Goal: Information Seeking & Learning: Learn about a topic

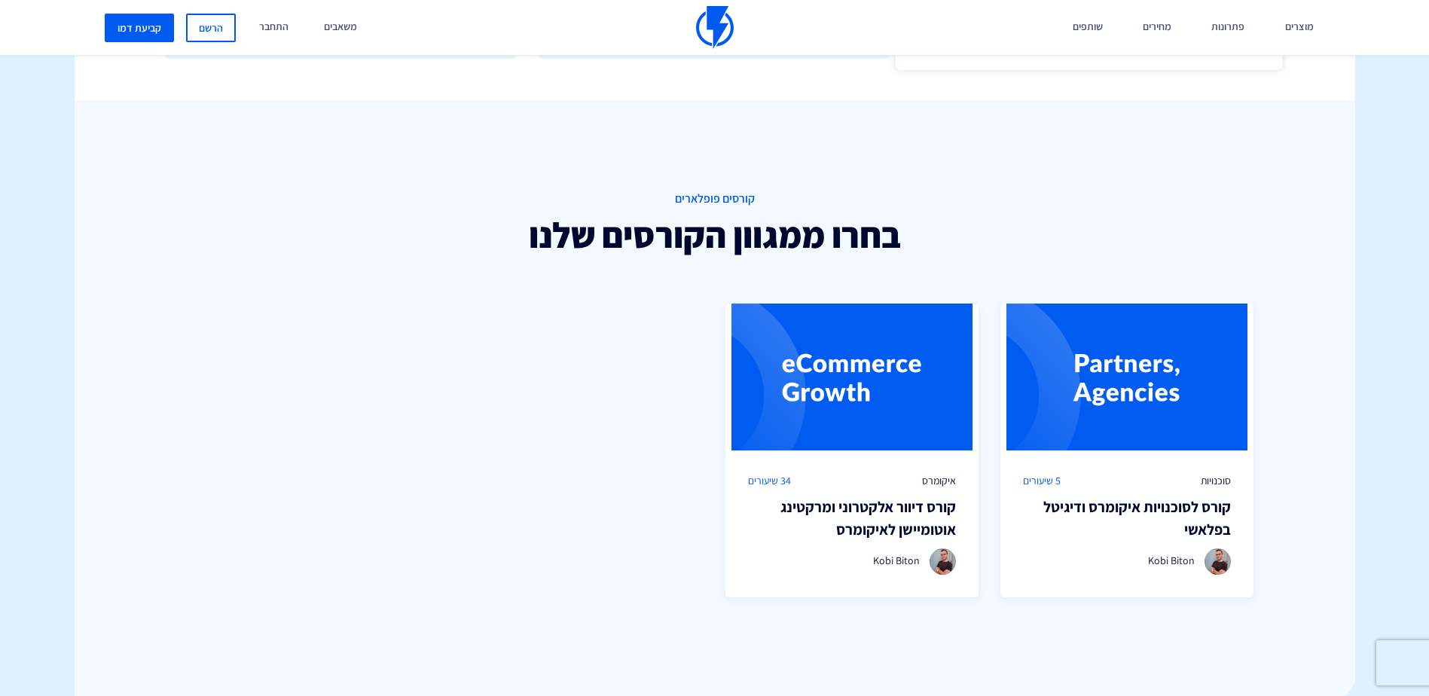
scroll to position [1055, 0]
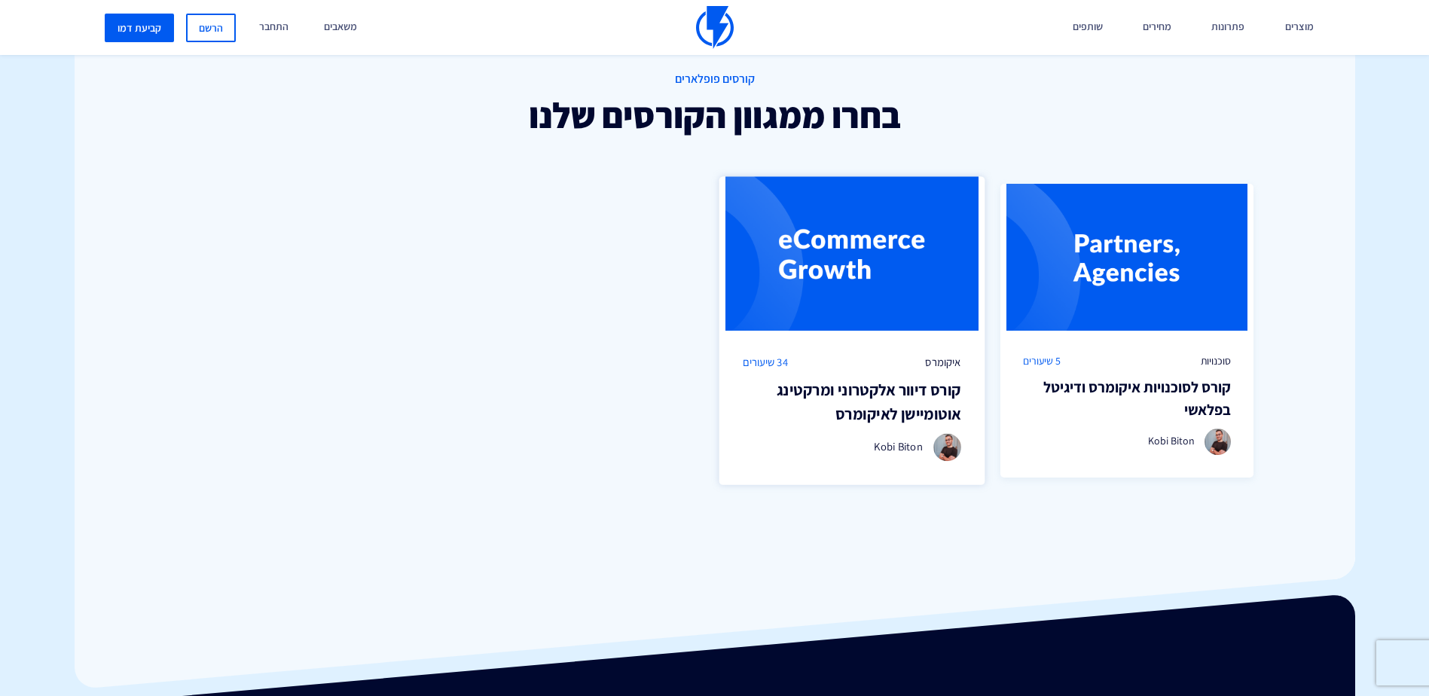
click at [871, 398] on h3 "קורס דיוור אלקטרוני ומרקטינג אוטומיישן לאיקומרס" at bounding box center [852, 401] width 219 height 47
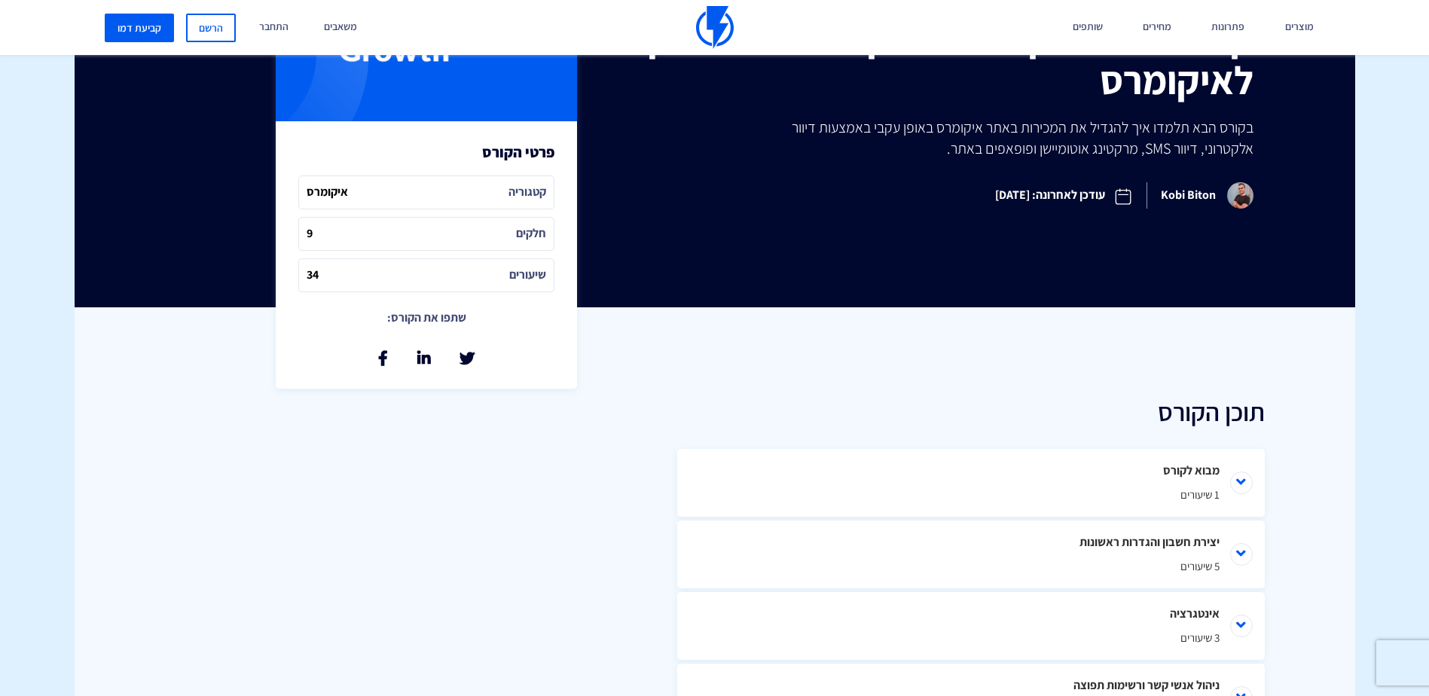
scroll to position [678, 0]
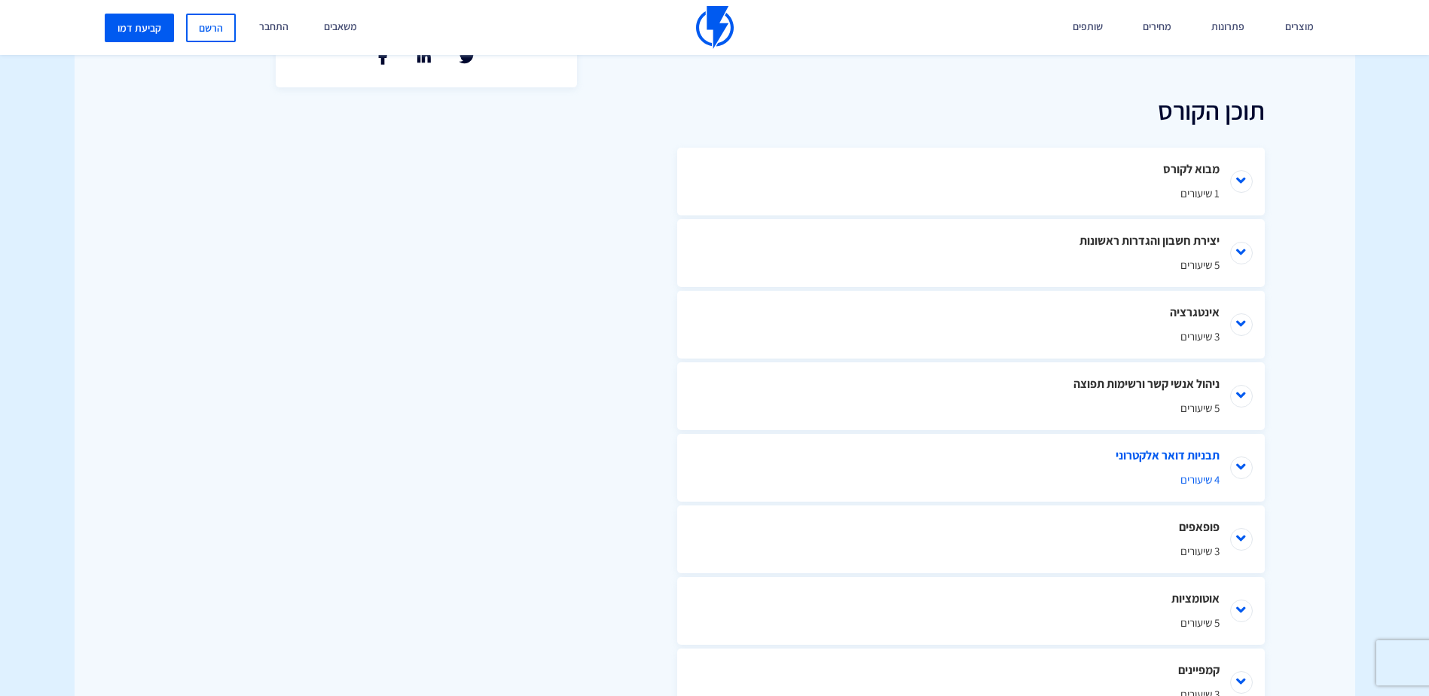
click at [1253, 466] on li "תבניות דואר אלקטרוני 4 שיעורים" at bounding box center [971, 468] width 588 height 68
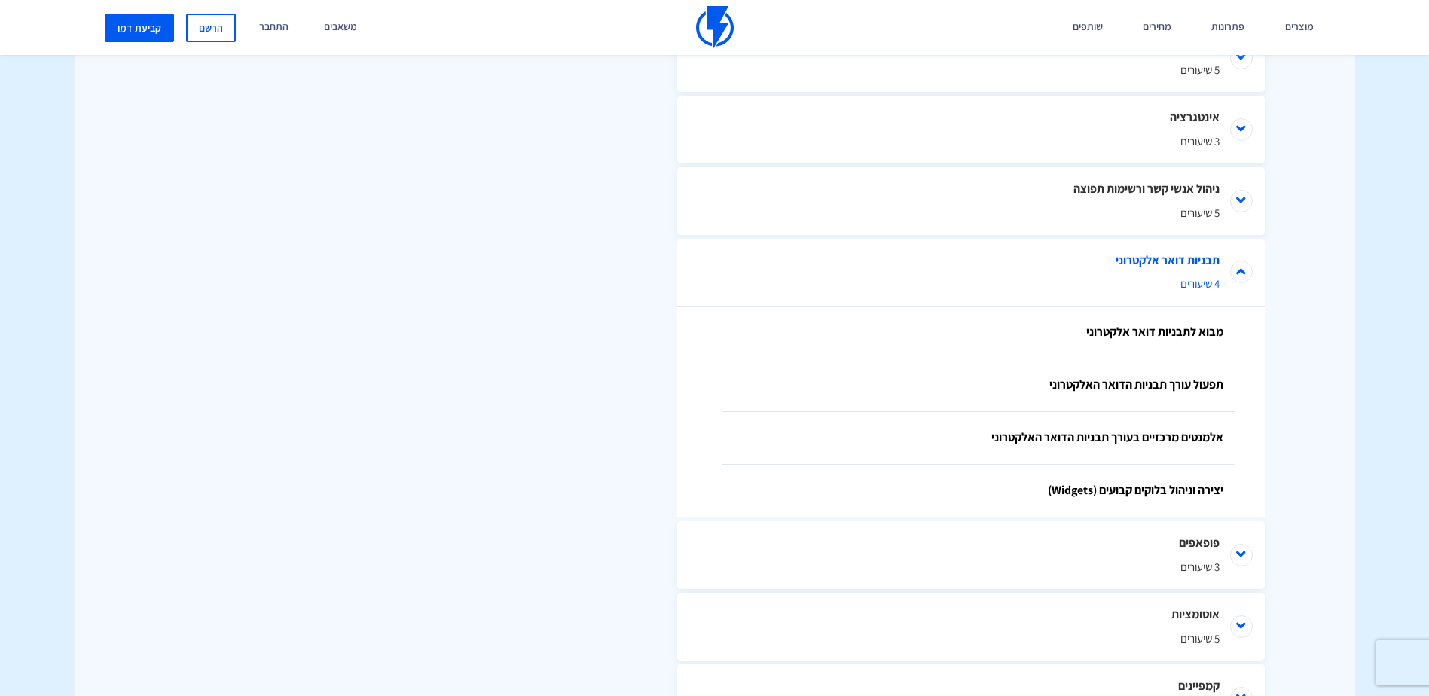
scroll to position [889, 0]
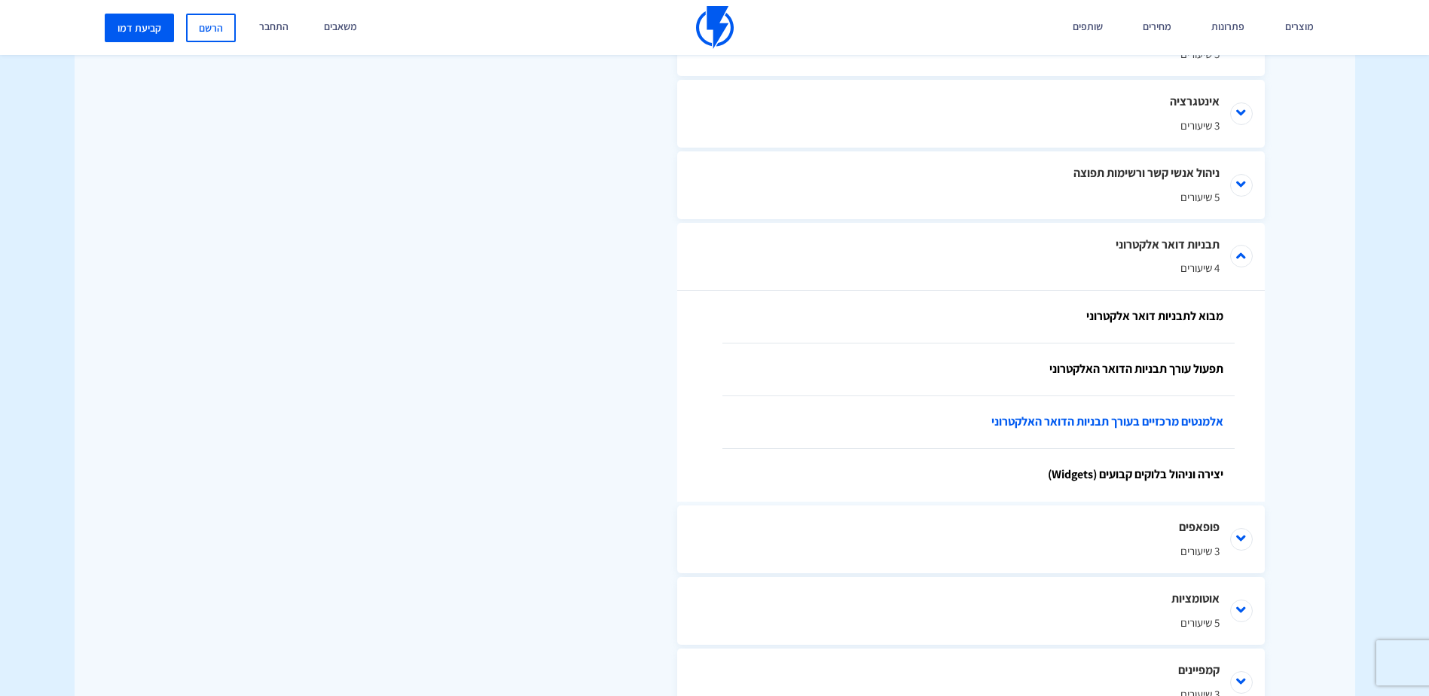
click at [1174, 420] on link "אלמנטים מרכזיים בעורך תבניות הדואר האלקטרוני" at bounding box center [979, 422] width 512 height 53
